Goal: Information Seeking & Learning: Check status

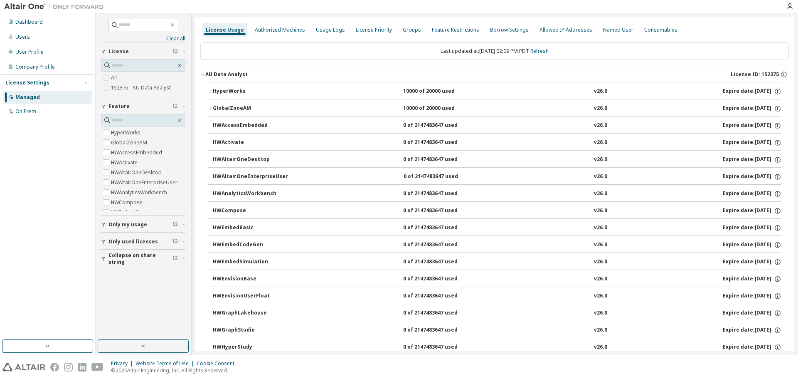
scroll to position [333, 0]
click at [18, 36] on div "Users" at bounding box center [22, 37] width 15 height 7
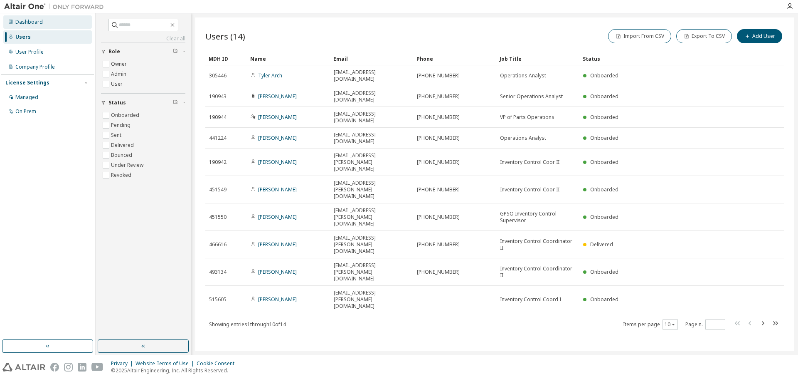
click at [22, 22] on div "Dashboard" at bounding box center [28, 22] width 27 height 7
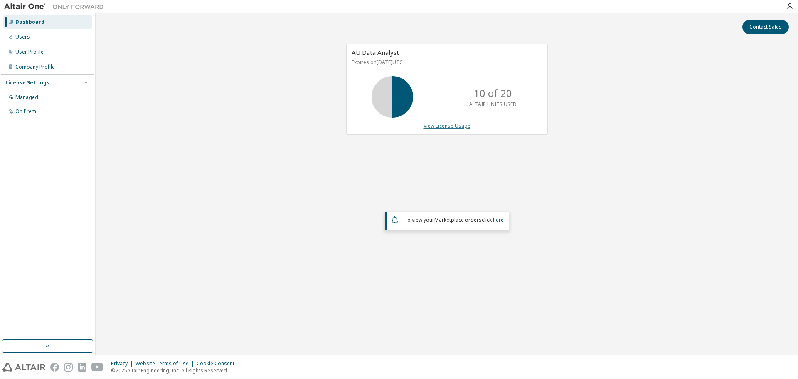
click at [448, 126] on link "View License Usage" at bounding box center [447, 125] width 47 height 7
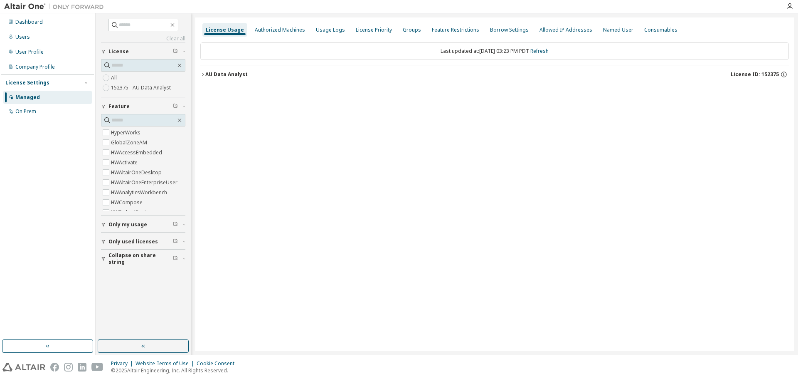
click at [203, 76] on icon "button" at bounding box center [202, 74] width 5 height 5
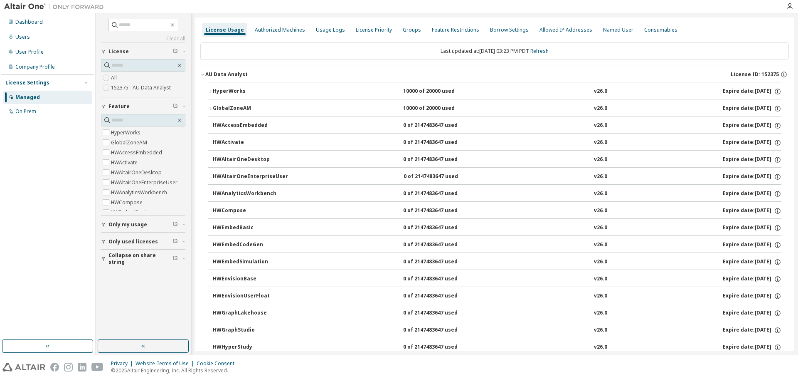
click at [211, 91] on icon "button" at bounding box center [211, 91] width 2 height 3
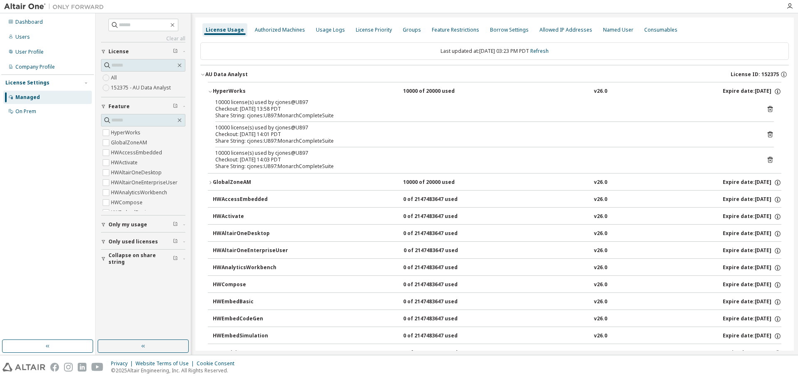
click at [211, 91] on icon "button" at bounding box center [210, 91] width 5 height 5
